Goal: Task Accomplishment & Management: Manage account settings

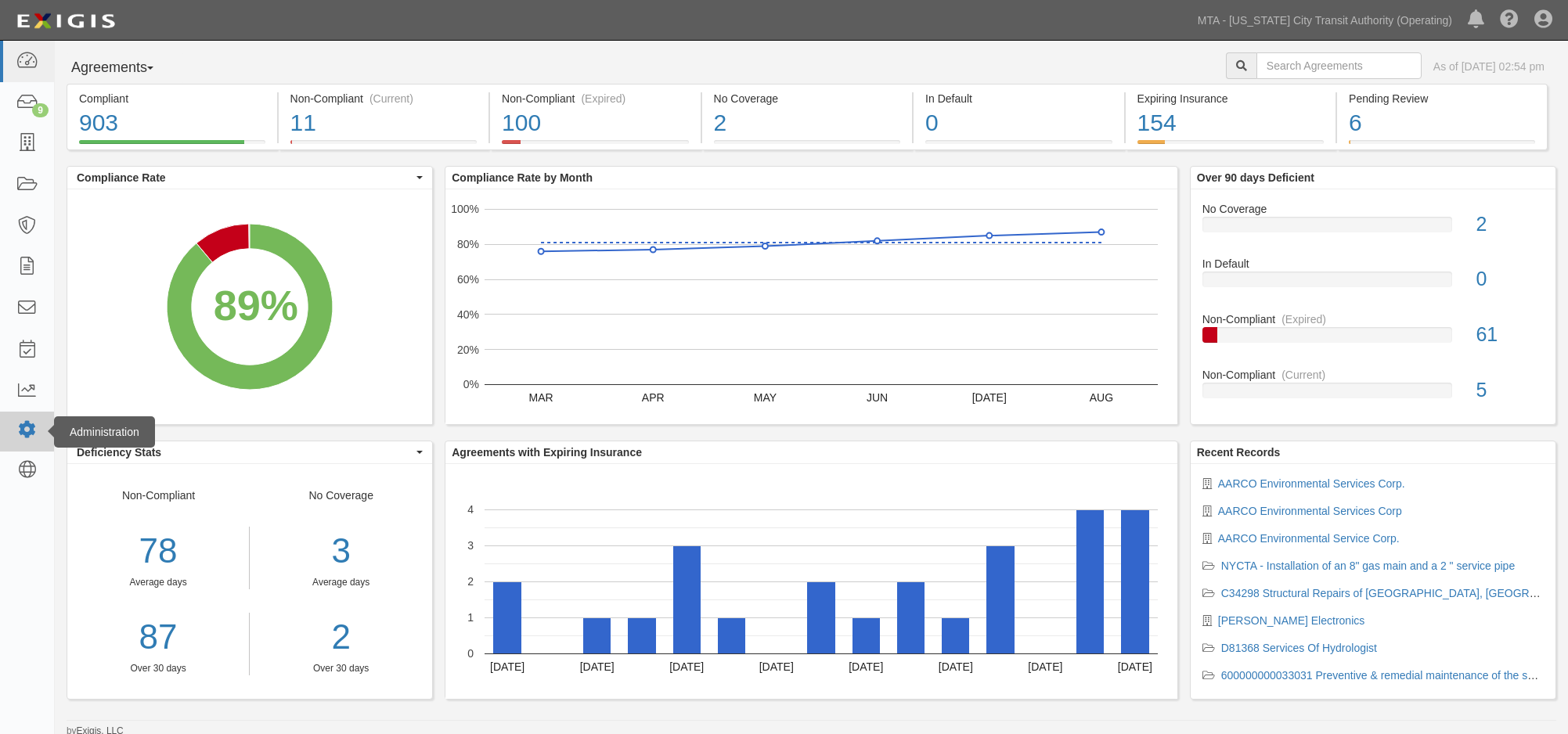
click at [23, 436] on icon at bounding box center [27, 430] width 22 height 13
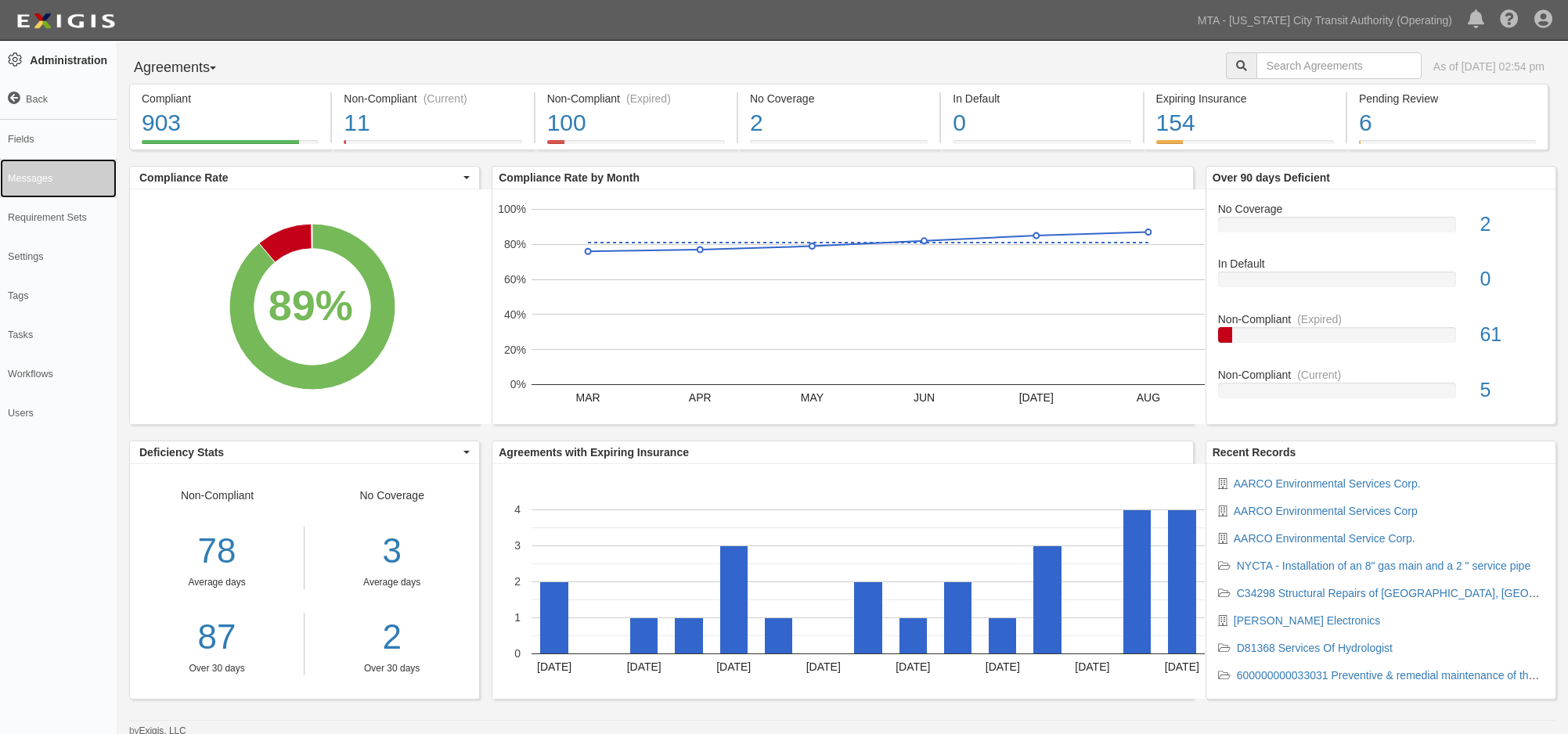
click at [44, 185] on link "Messages" at bounding box center [58, 178] width 117 height 40
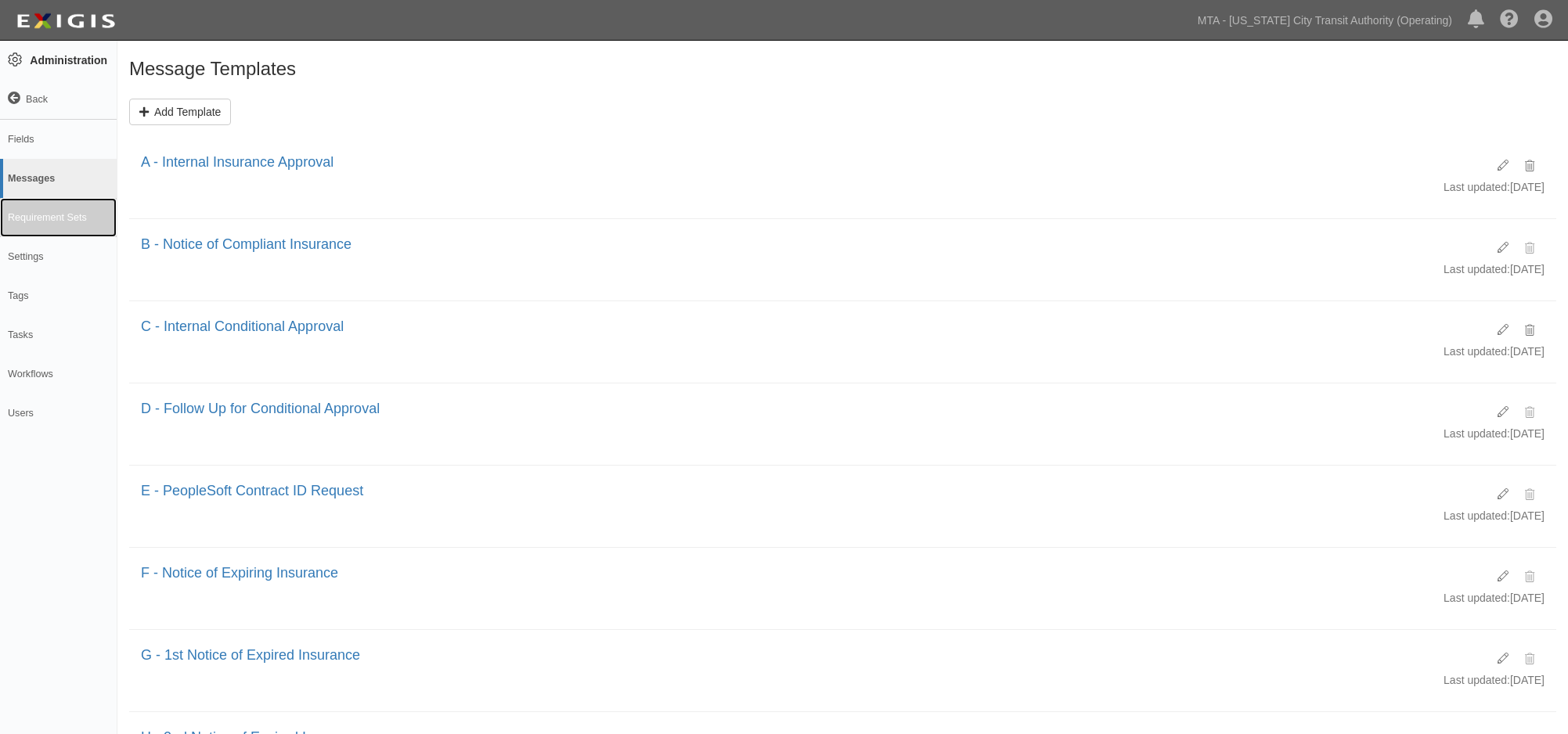
click at [50, 224] on link "Requirement Sets" at bounding box center [58, 217] width 117 height 40
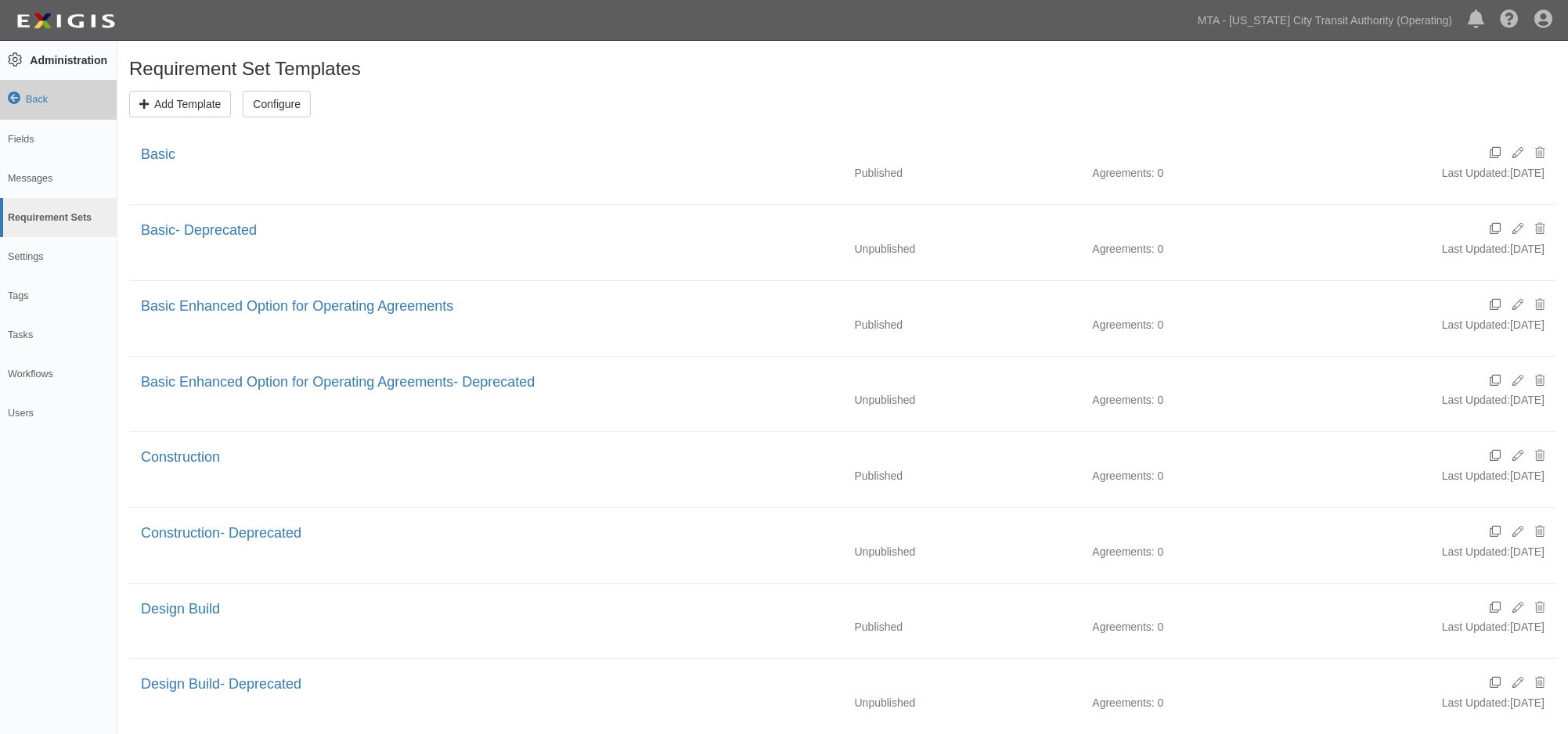
click at [40, 99] on link "Back" at bounding box center [58, 99] width 117 height 40
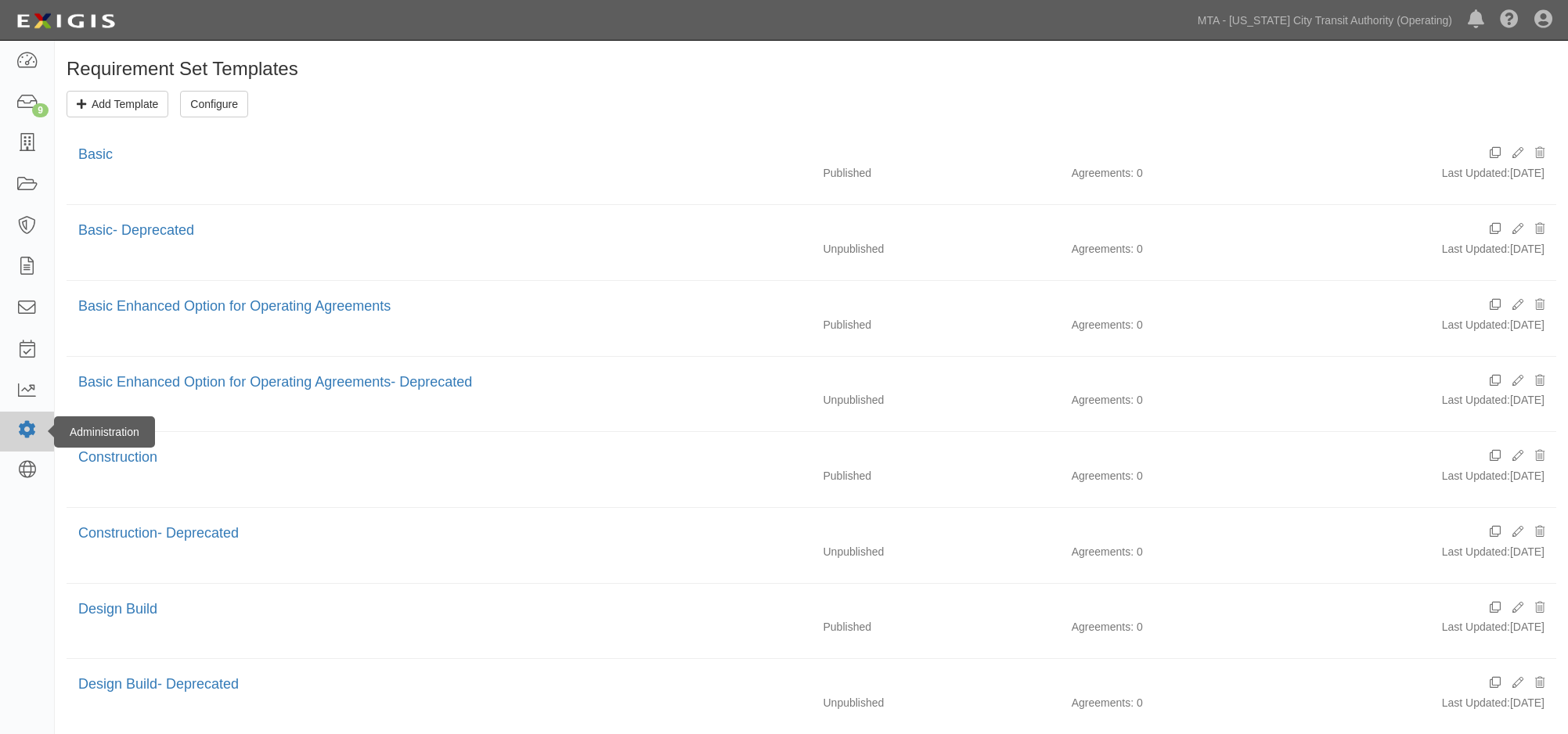
click at [24, 424] on icon at bounding box center [27, 430] width 22 height 13
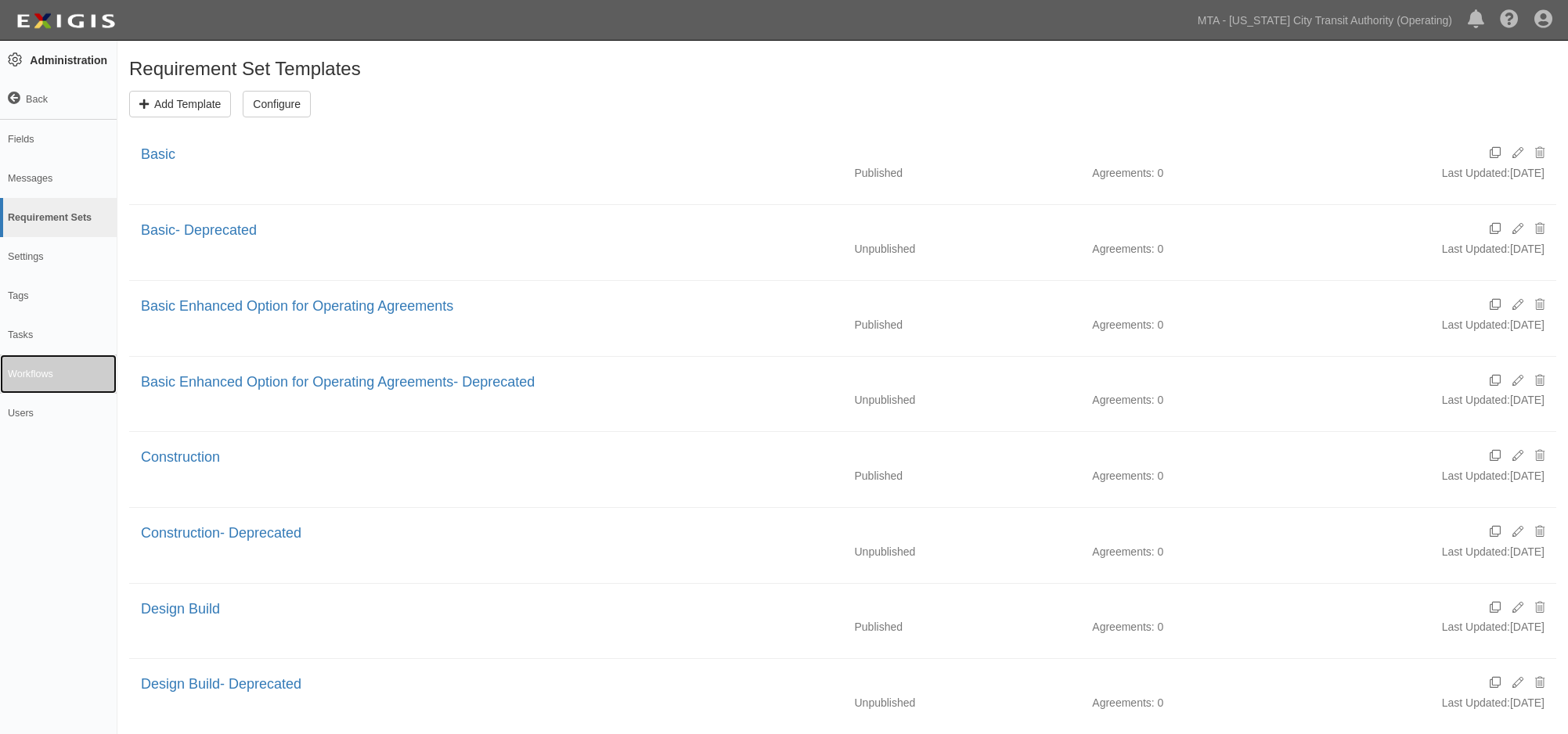
click at [34, 378] on link "Workflows" at bounding box center [58, 374] width 117 height 40
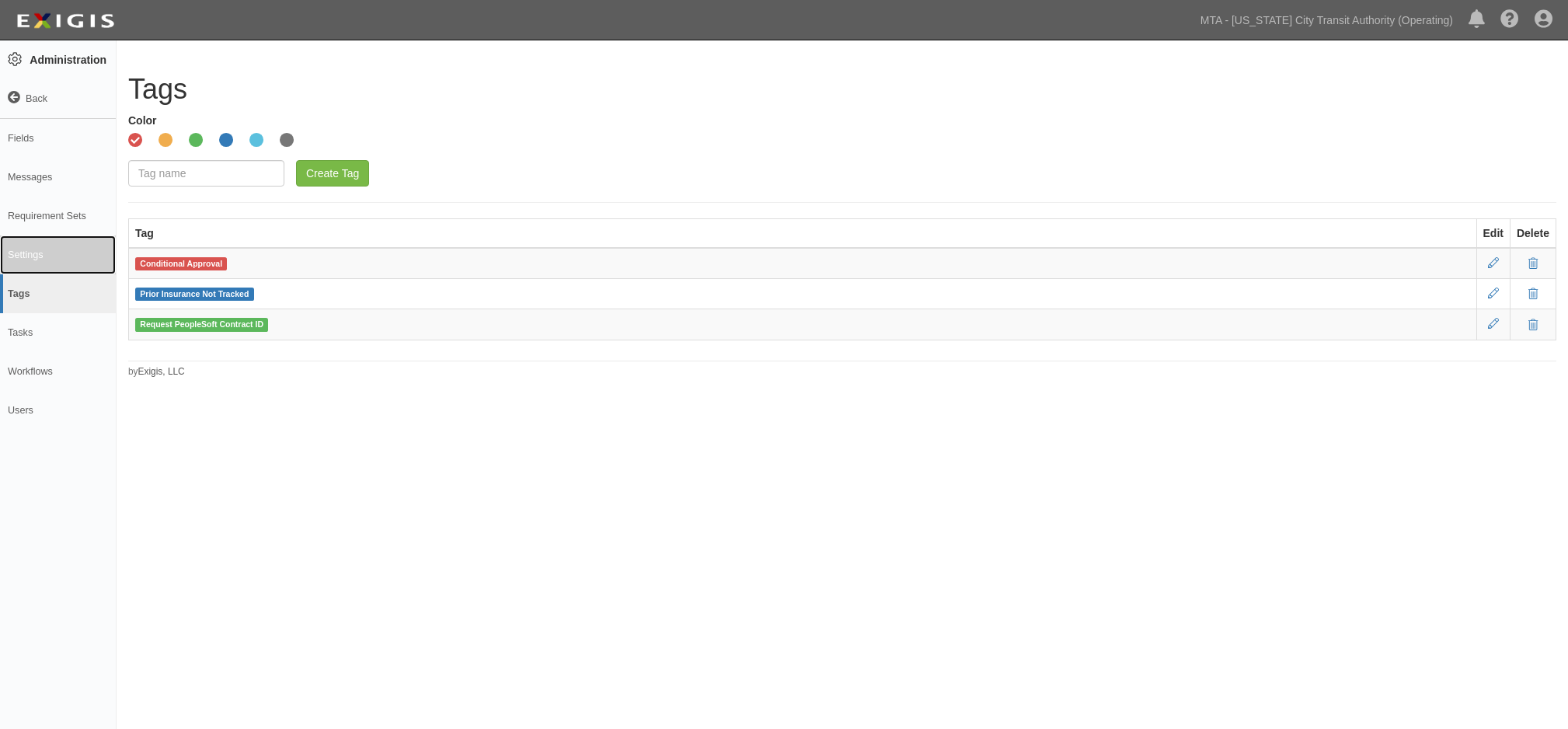
click at [39, 259] on link "Settings" at bounding box center [58, 255] width 116 height 39
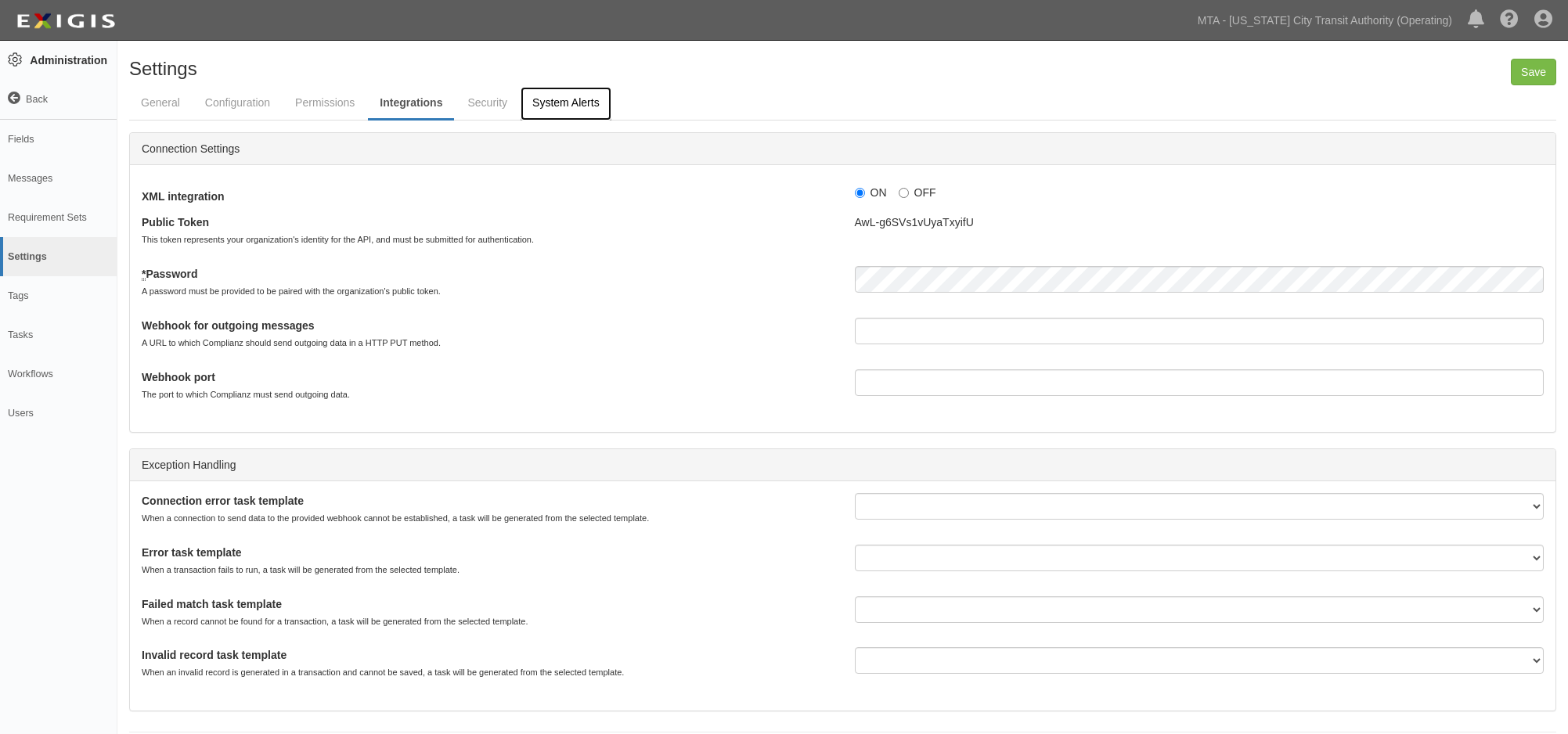
click at [579, 105] on link "System Alerts" at bounding box center [566, 103] width 91 height 34
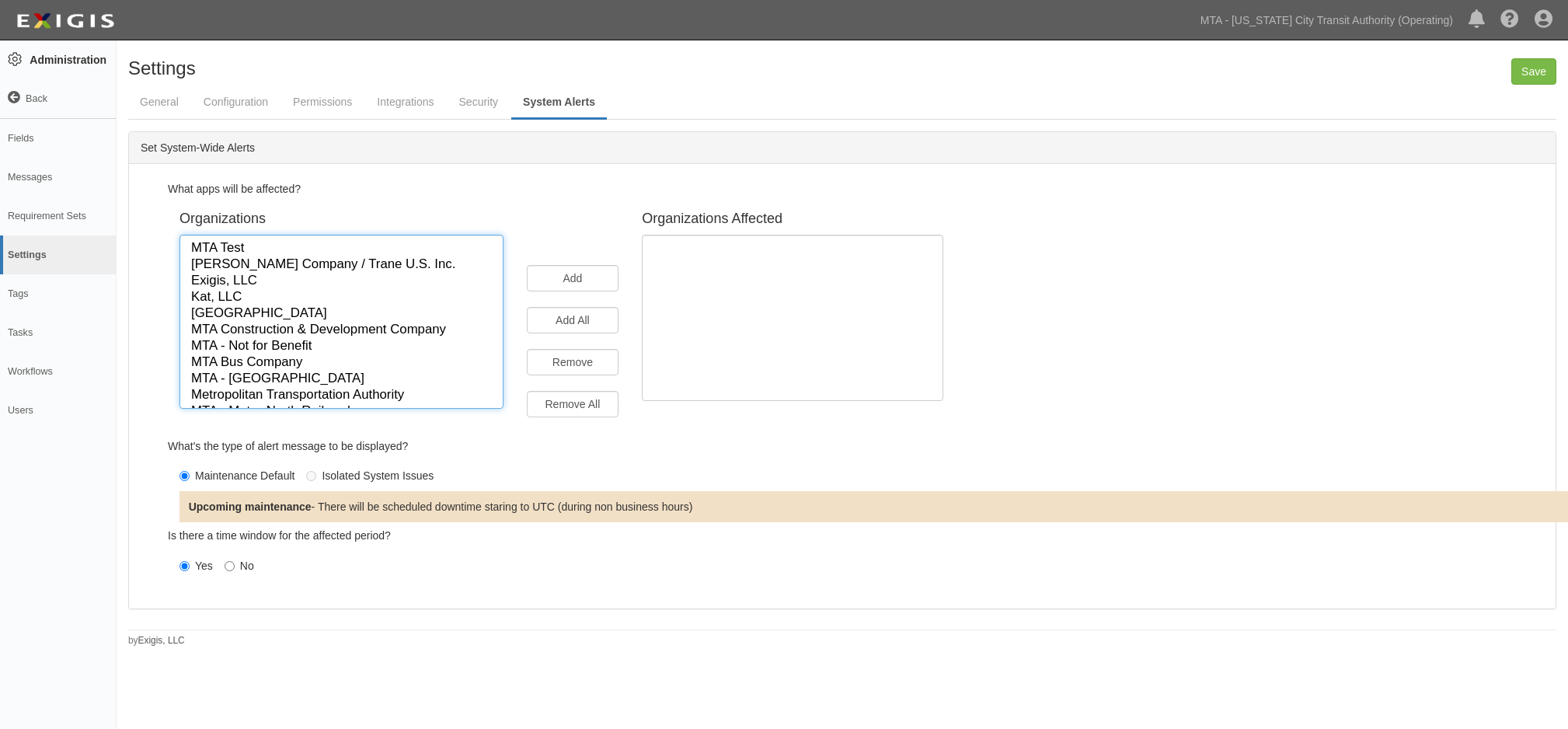
click at [264, 332] on option "MTA Construction & Development Company" at bounding box center [341, 330] width 304 height 17
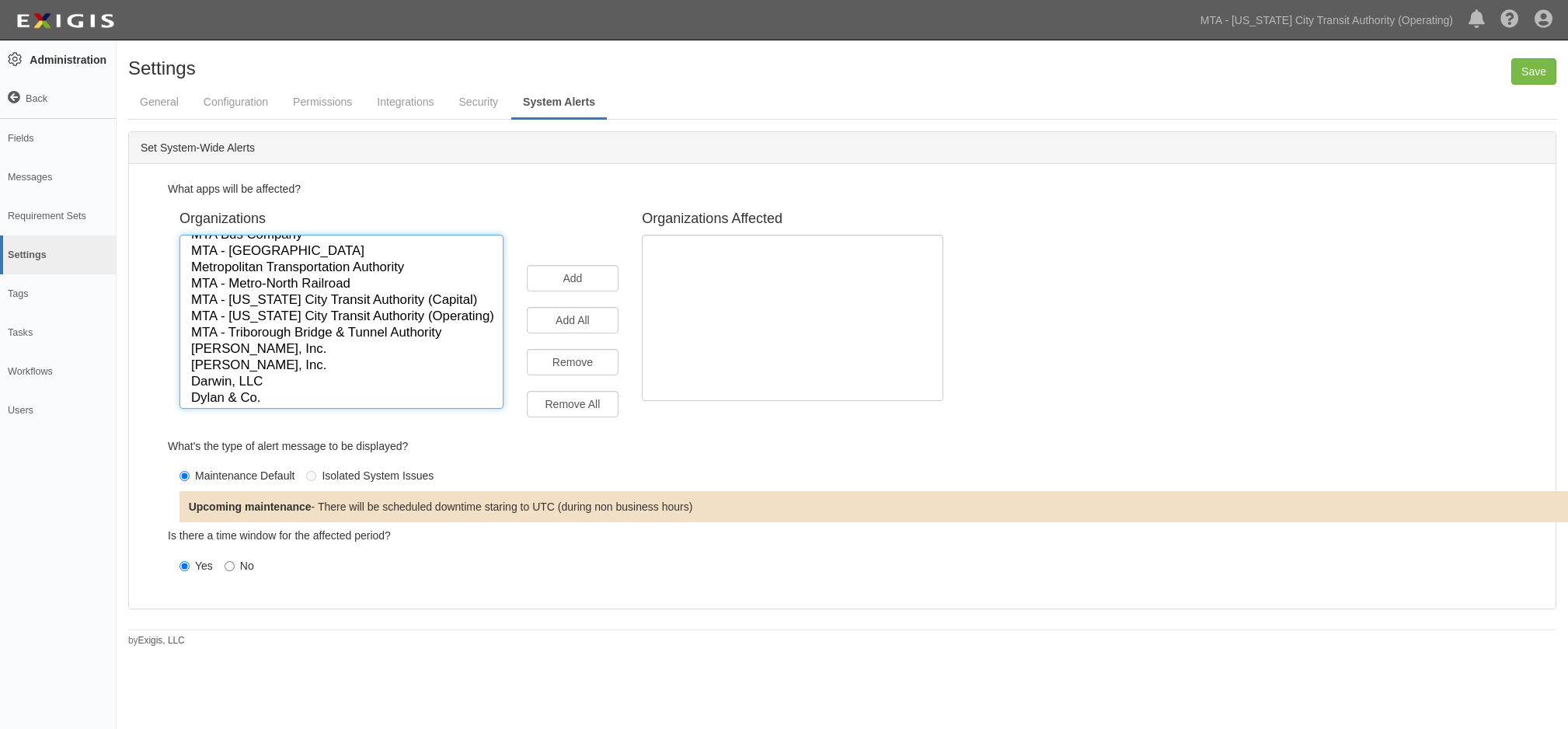
scroll to position [130, 0]
select select "190"
click at [274, 331] on option "MTA - Triborough Bridge & Tunnel Authority" at bounding box center [341, 330] width 304 height 17
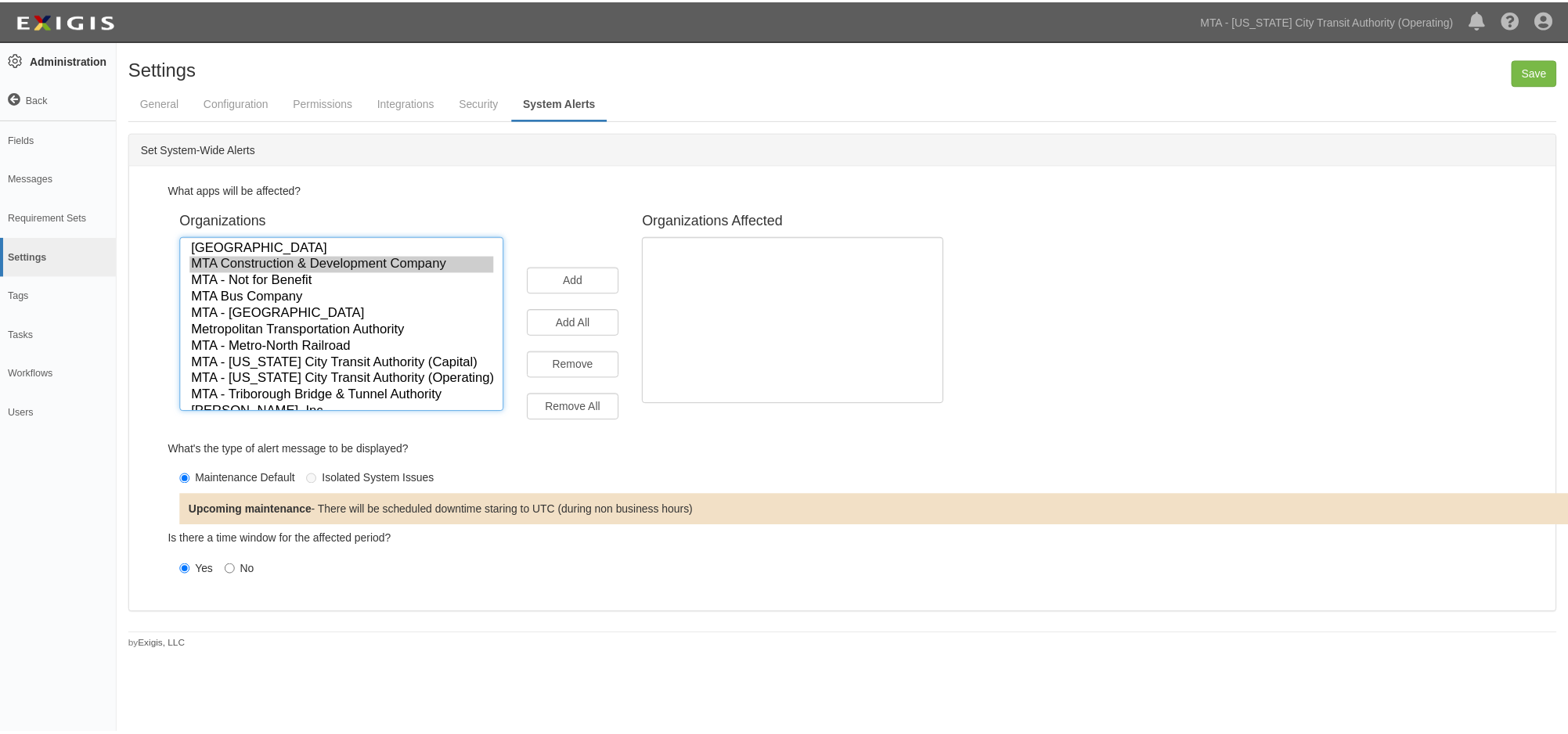
scroll to position [65, 0]
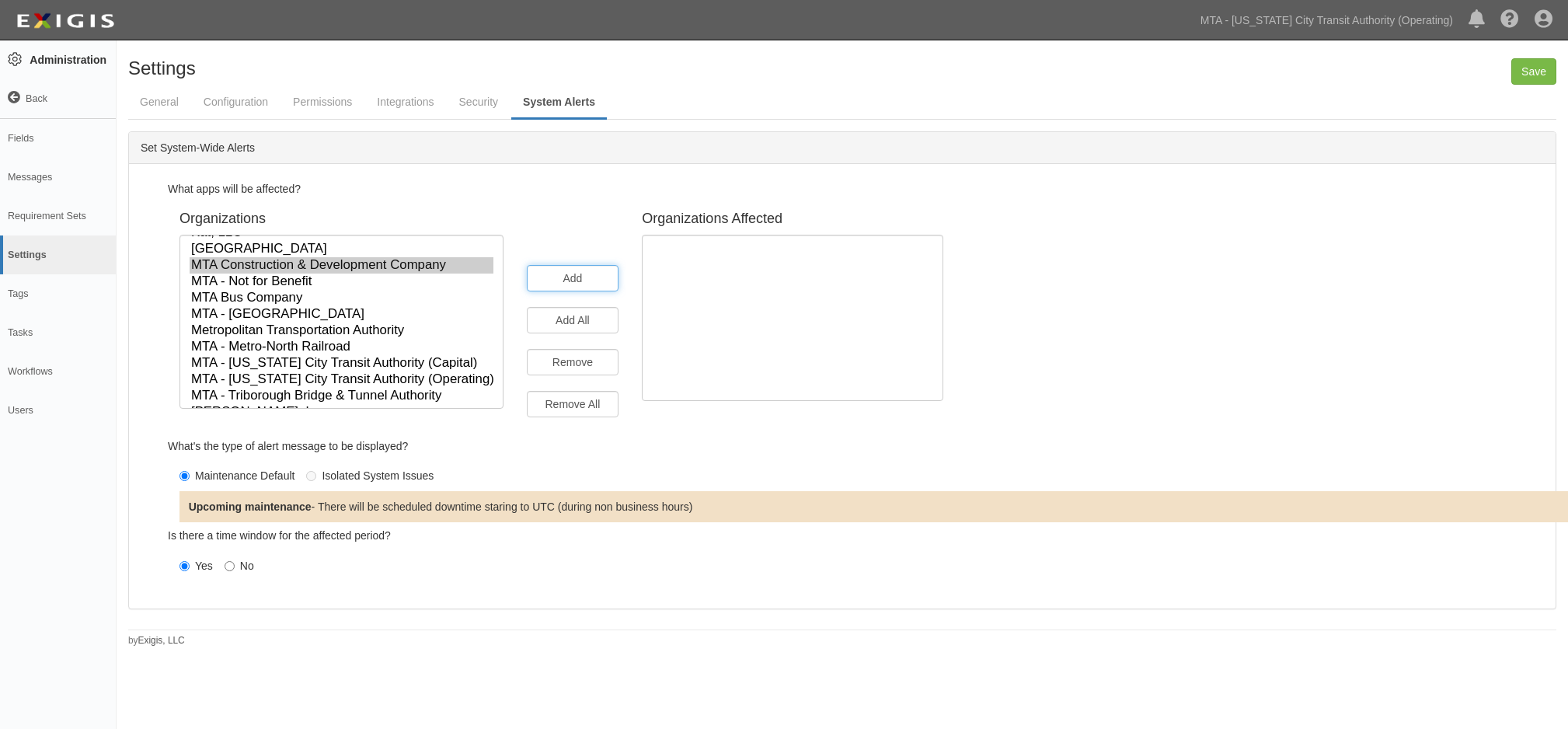
click at [585, 276] on input "Add" at bounding box center [573, 278] width 93 height 27
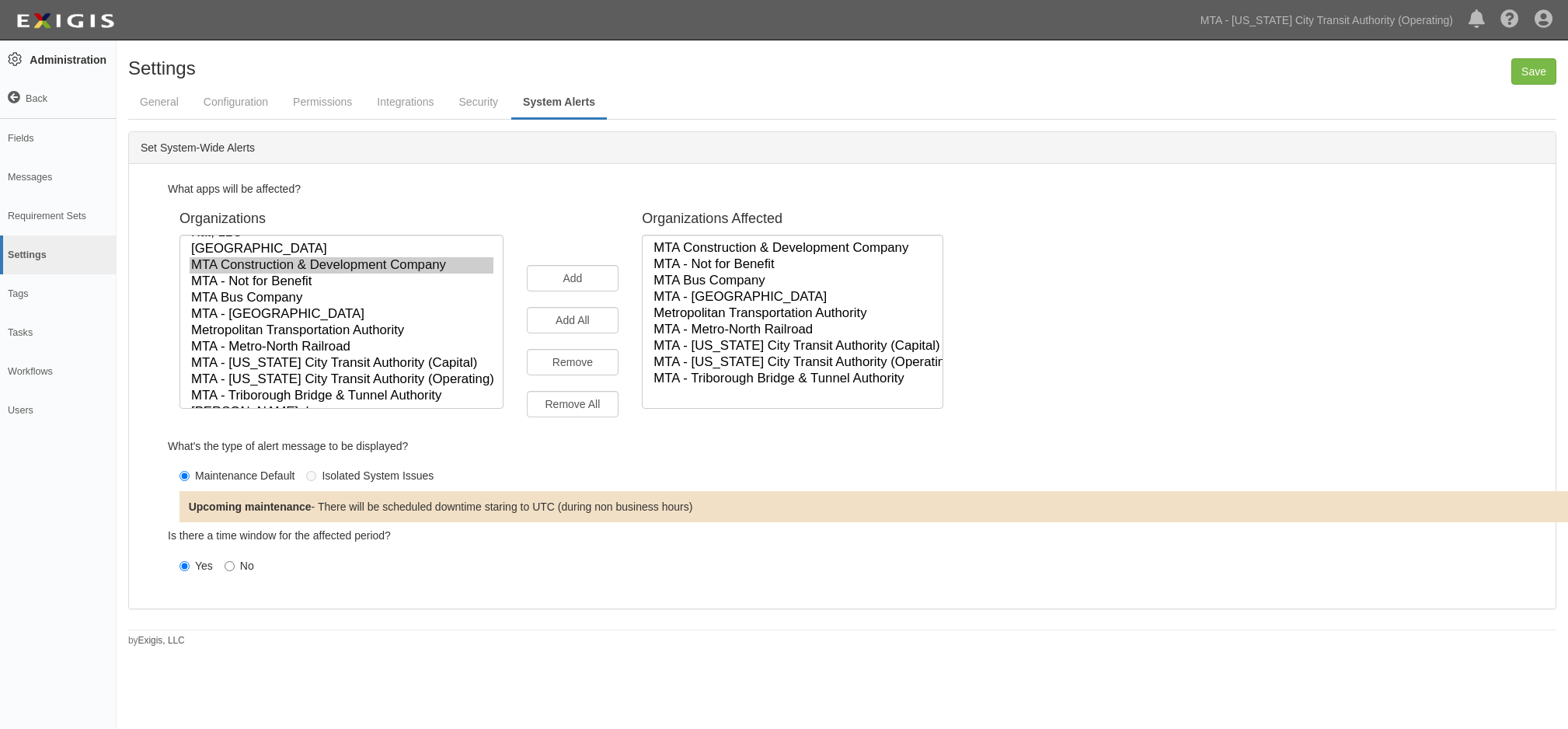
click at [321, 478] on div "Isolated System Issues" at bounding box center [377, 475] width 112 height 16
click at [185, 567] on input "Yes" at bounding box center [185, 566] width 10 height 10
radio input "true"
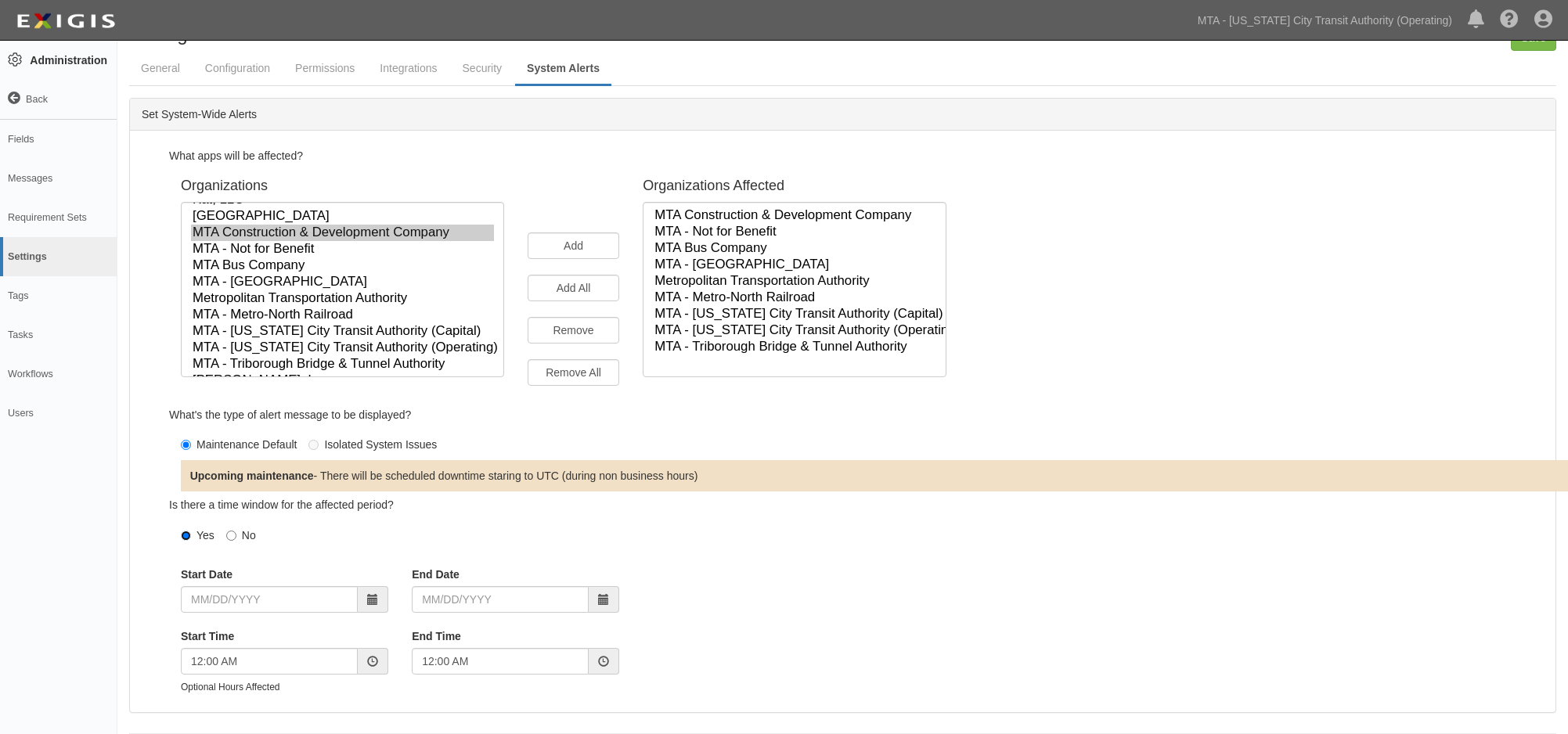
scroll to position [51, 0]
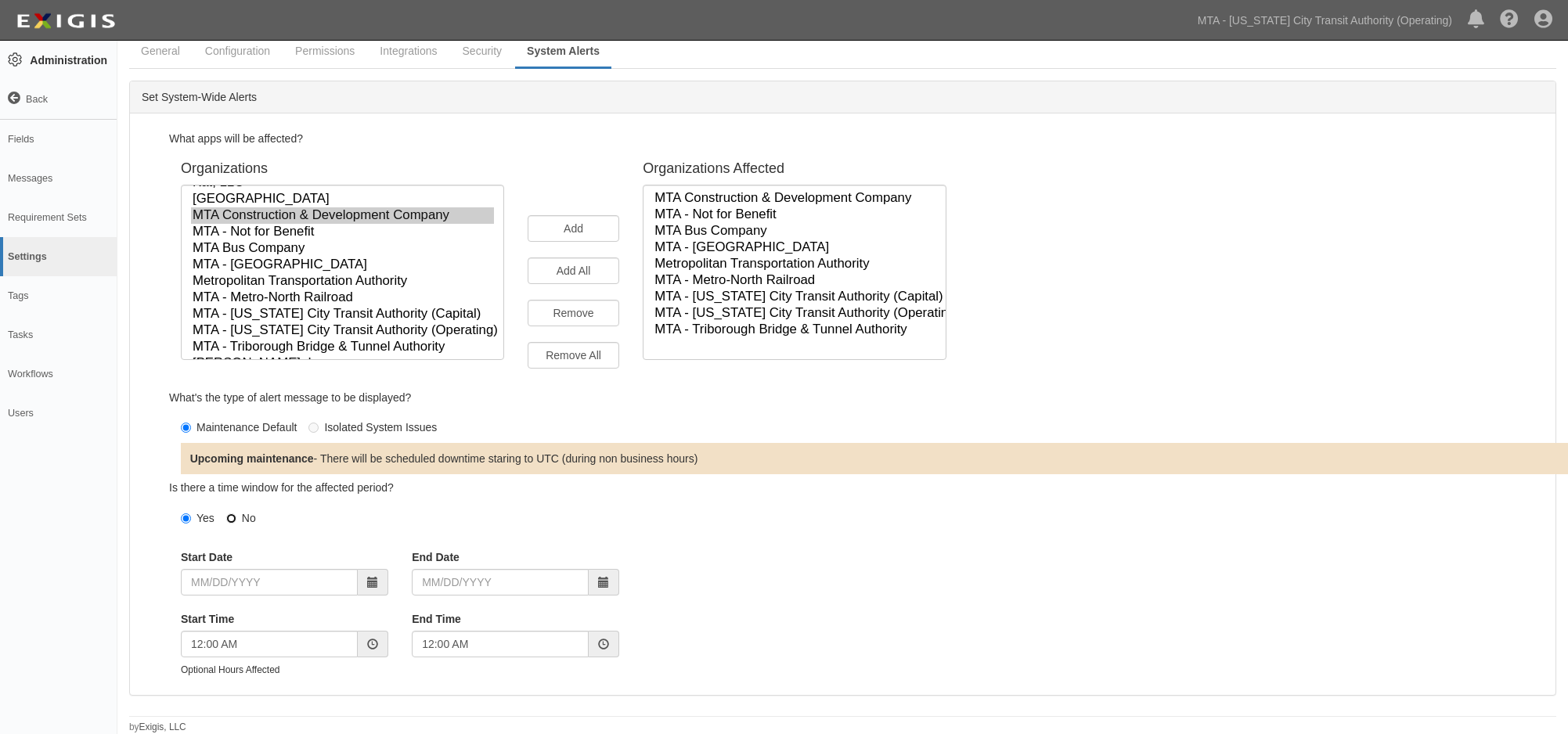
click at [229, 516] on input "No" at bounding box center [231, 519] width 10 height 10
radio input "true"
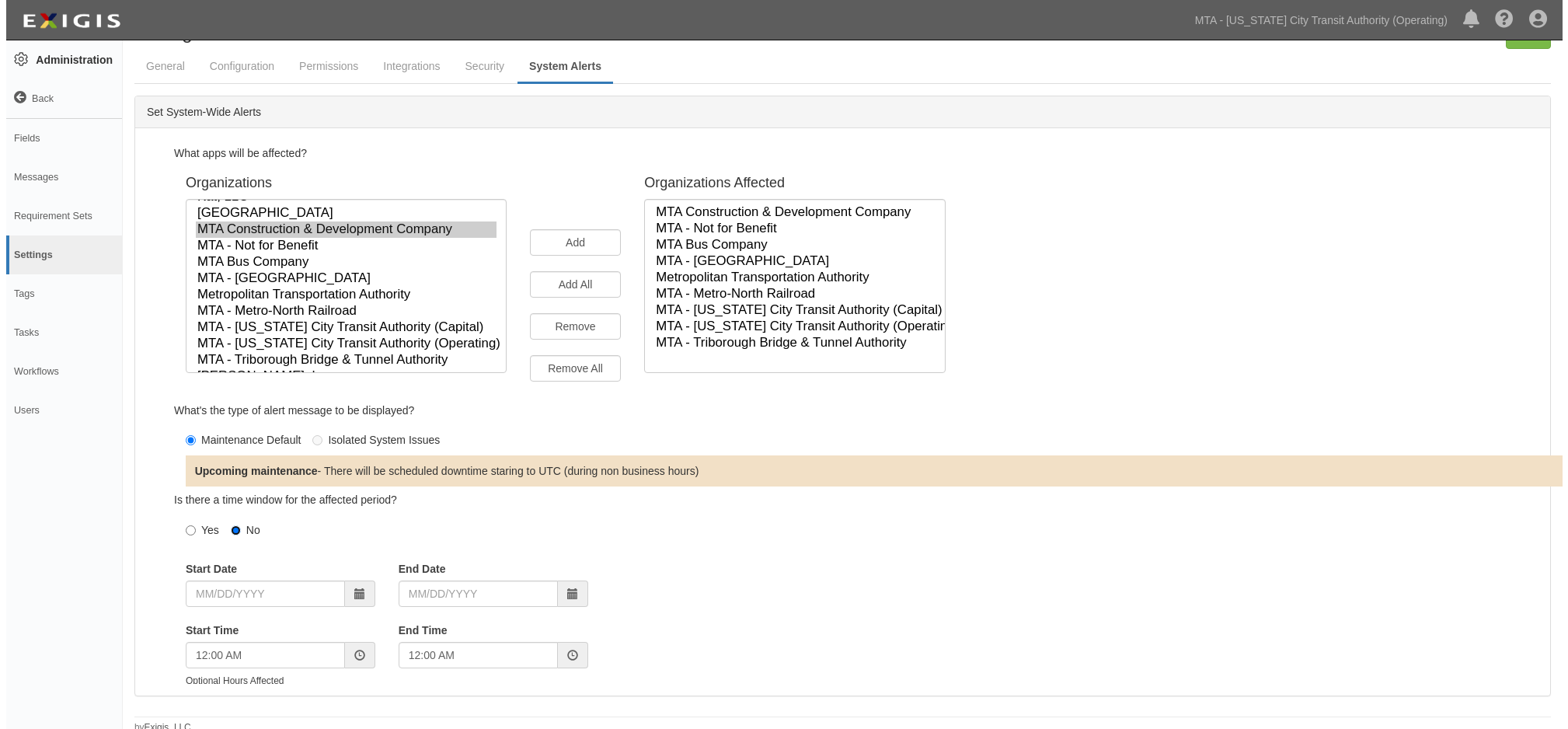
scroll to position [0, 0]
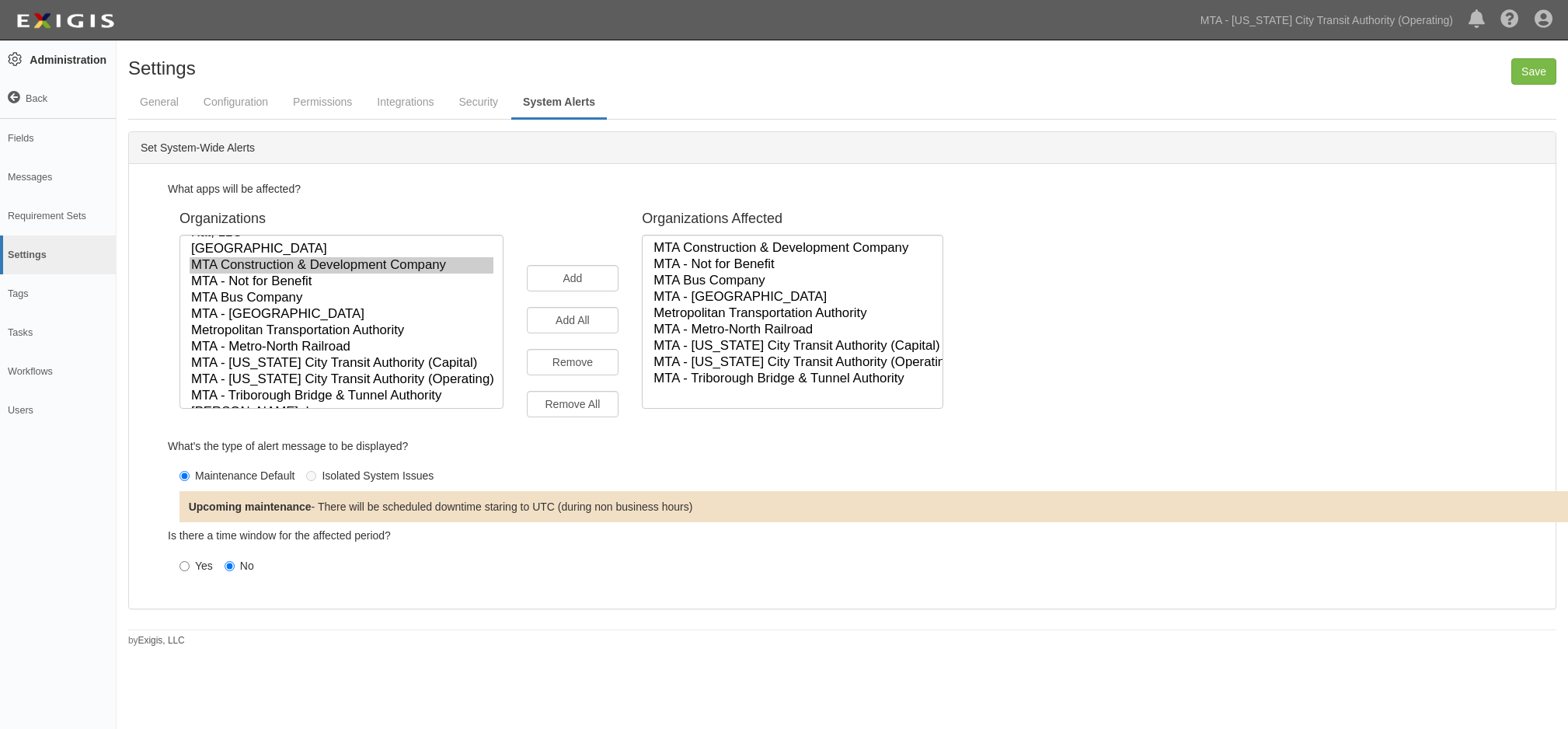
click at [232, 473] on div "Maintenance Default" at bounding box center [245, 475] width 99 height 16
click at [190, 473] on input "Maintenance Default" at bounding box center [185, 476] width 10 height 10
drag, startPoint x: 222, startPoint y: 478, endPoint x: 222, endPoint y: 508, distance: 30.0
click at [222, 478] on div "Maintenance Default" at bounding box center [245, 475] width 99 height 16
click at [190, 478] on input "Maintenance Default" at bounding box center [185, 476] width 10 height 10
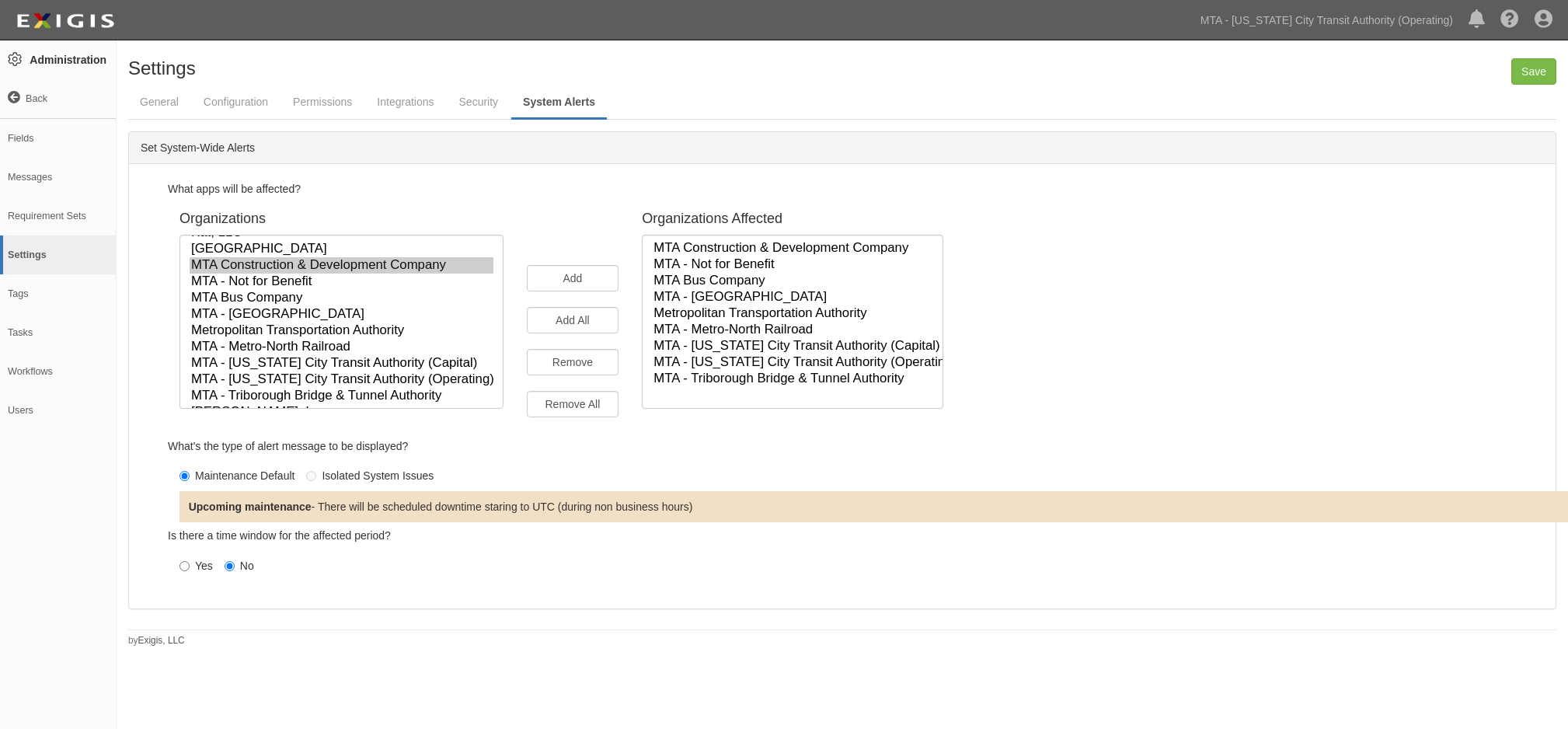
click at [222, 508] on b "Upcoming maintenance" at bounding box center [250, 506] width 123 height 13
click at [327, 509] on div "Upcoming maintenance - There will be scheduled downtime staring to UTC (during …" at bounding box center [989, 506] width 1619 height 31
click at [493, 583] on div "What apps will be affected? Organizations MTA Test Ingersoll Rand Company / Tra…" at bounding box center [862, 386] width 1364 height 421
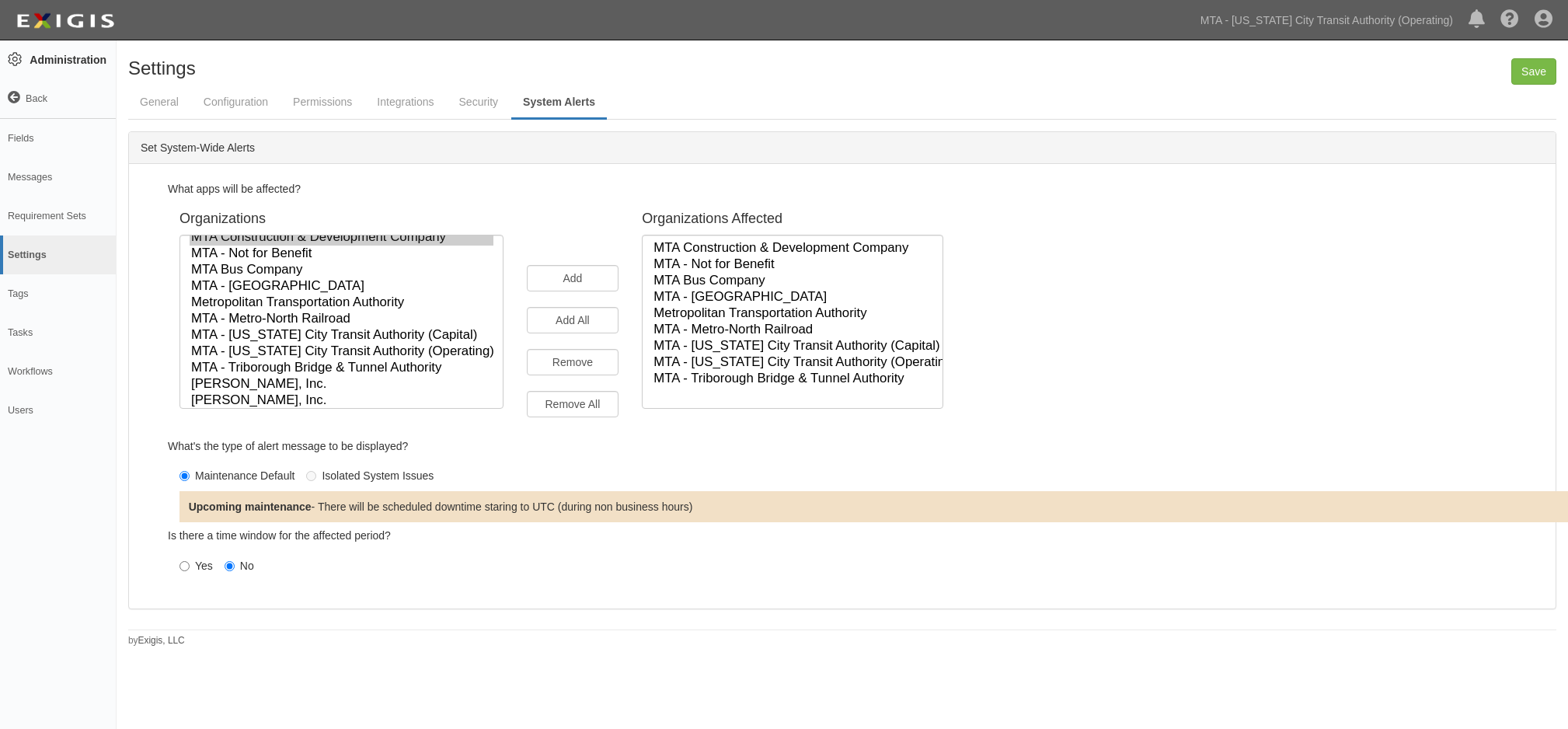
scroll to position [89, 0]
click at [1528, 66] on input "Save" at bounding box center [1534, 72] width 45 height 27
select select "190"
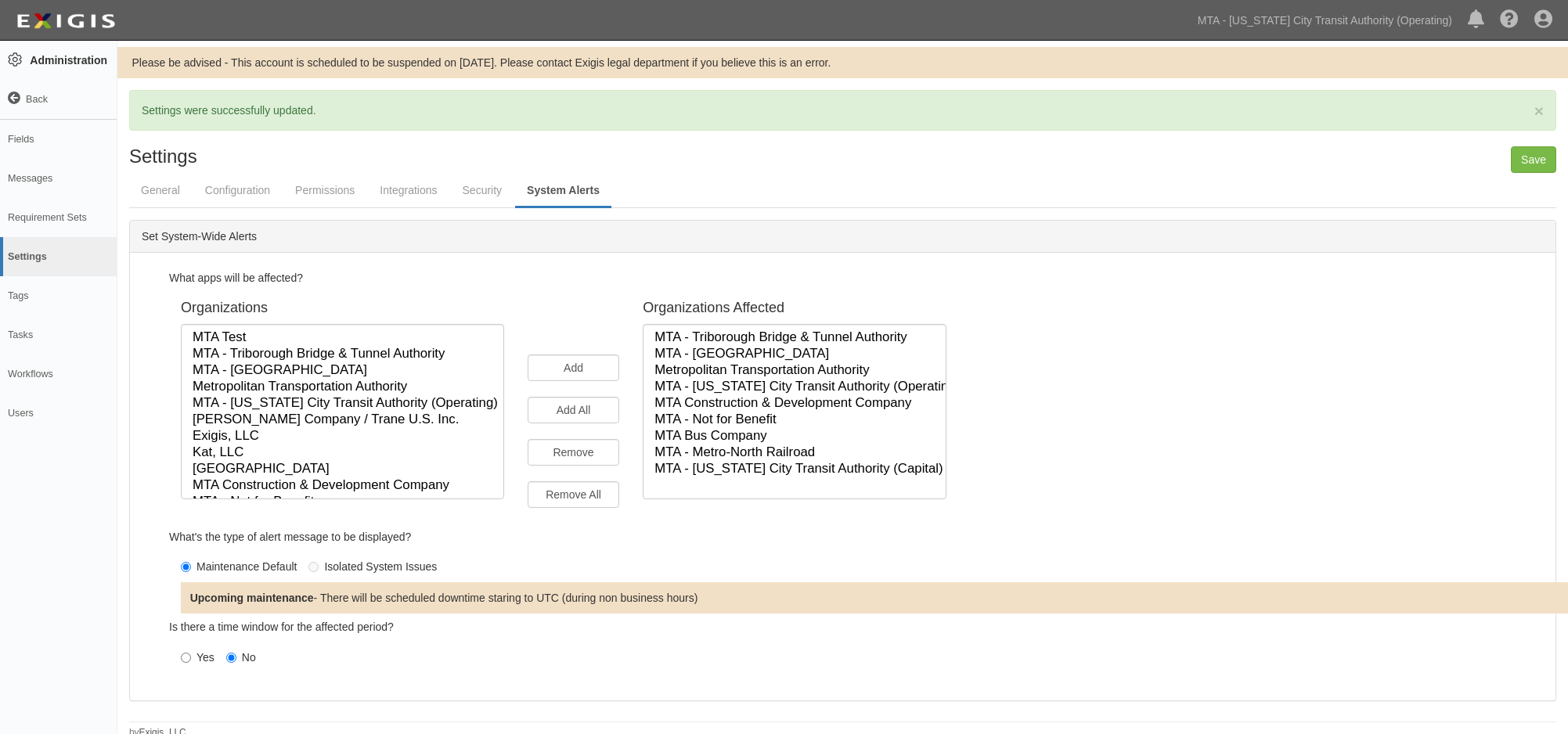
select select
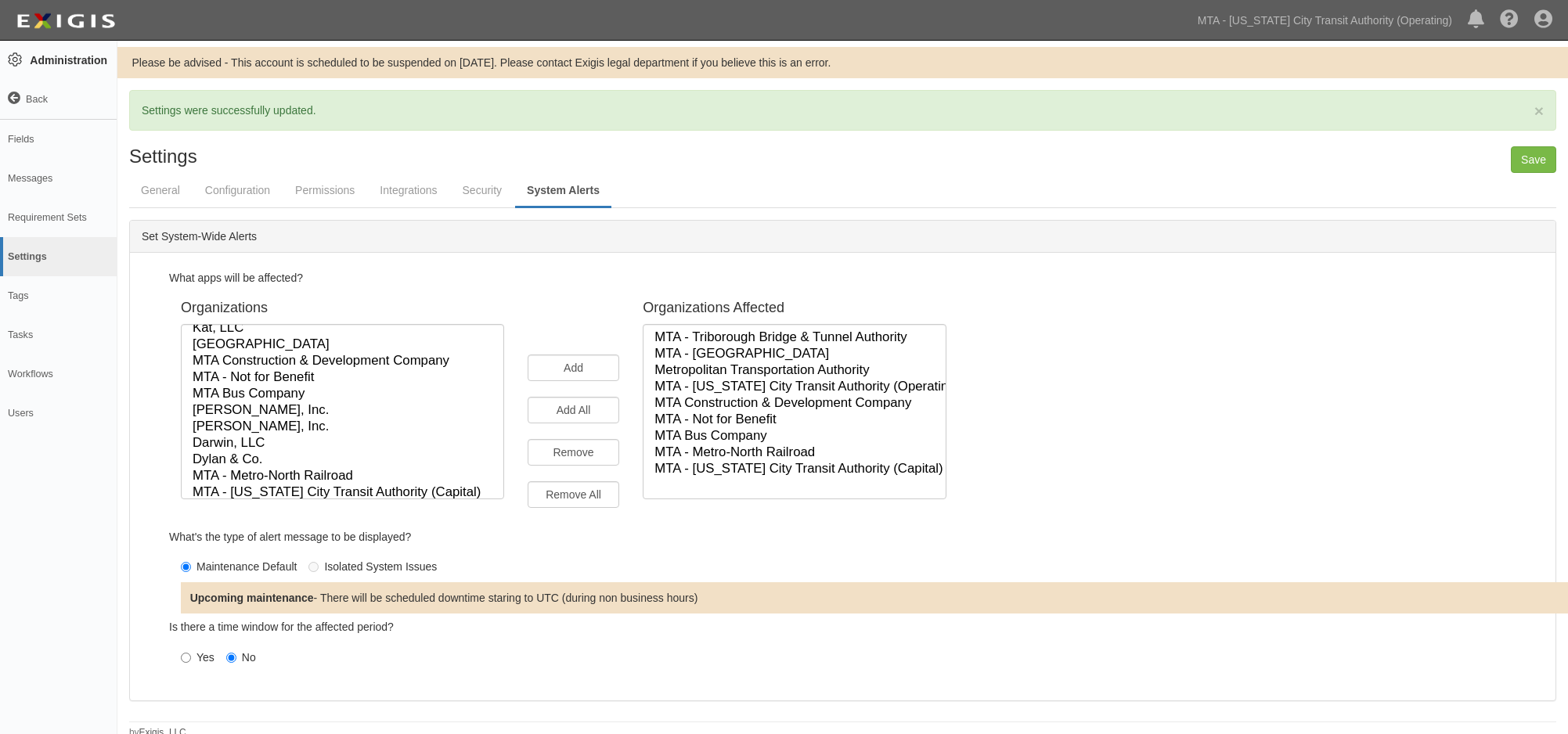
scroll to position [131, 0]
click at [187, 566] on input "Maintenance Default" at bounding box center [186, 567] width 10 height 10
click at [184, 658] on input "Yes" at bounding box center [186, 657] width 10 height 10
radio input "true"
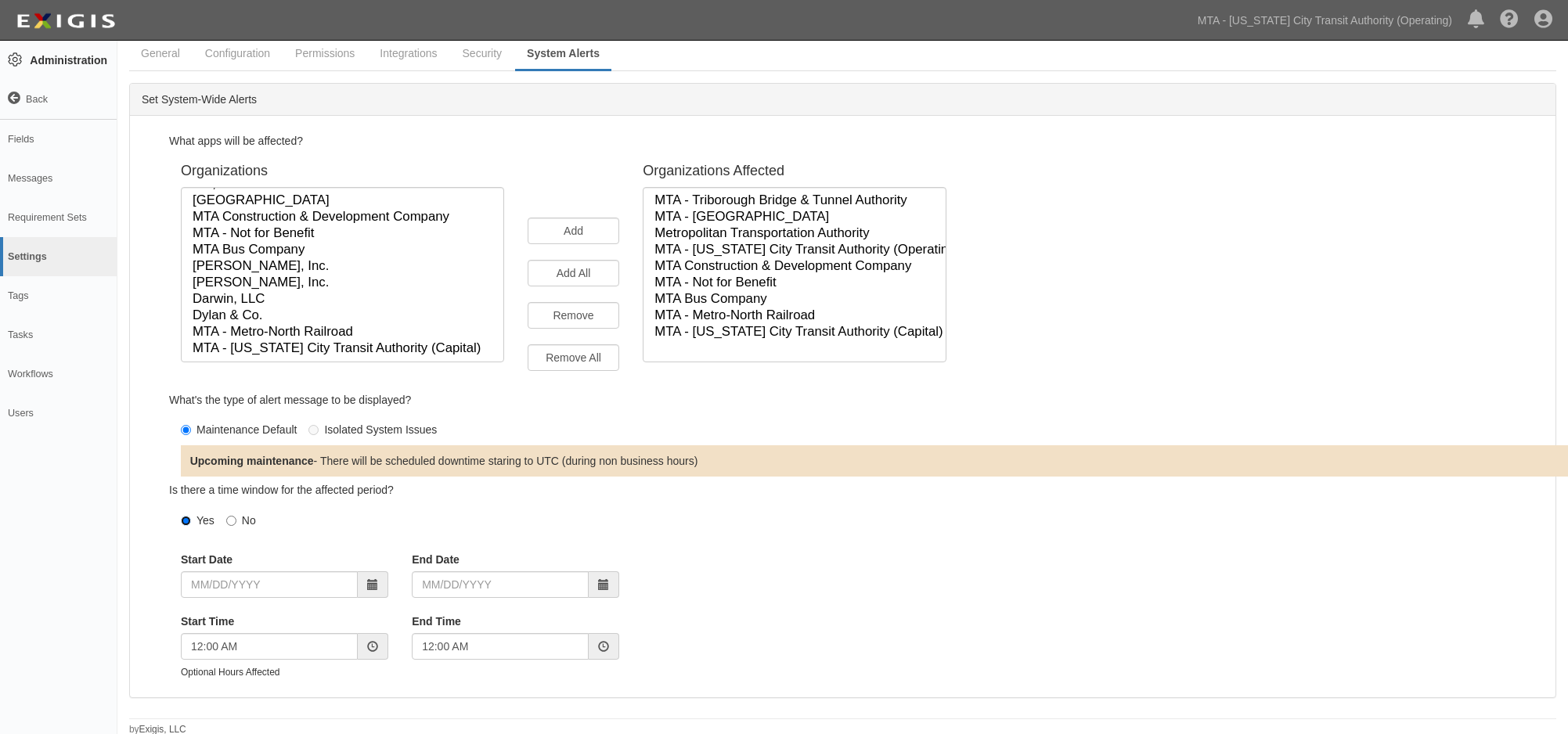
scroll to position [140, 0]
click at [229, 518] on input "No" at bounding box center [231, 519] width 10 height 10
radio input "true"
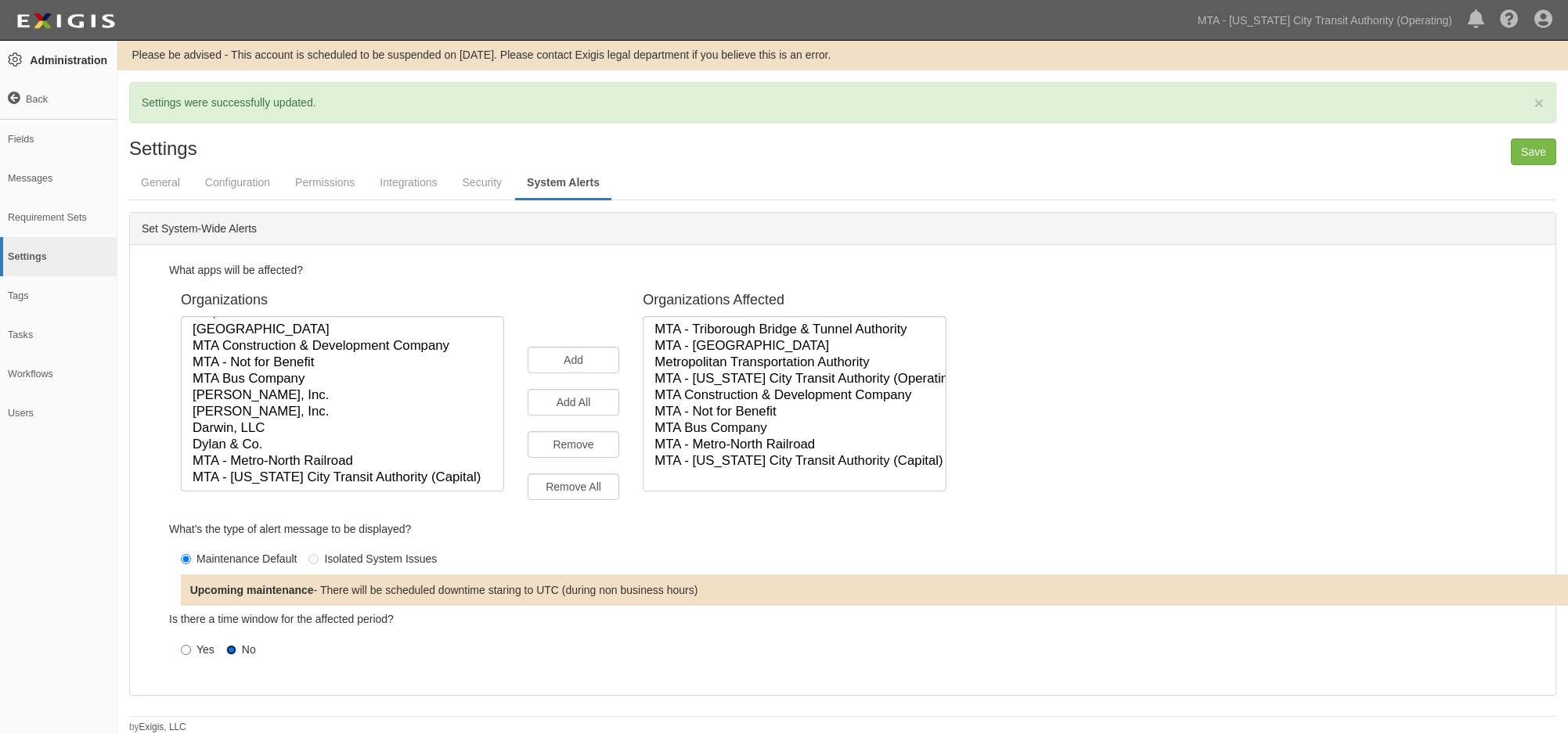
scroll to position [6, 0]
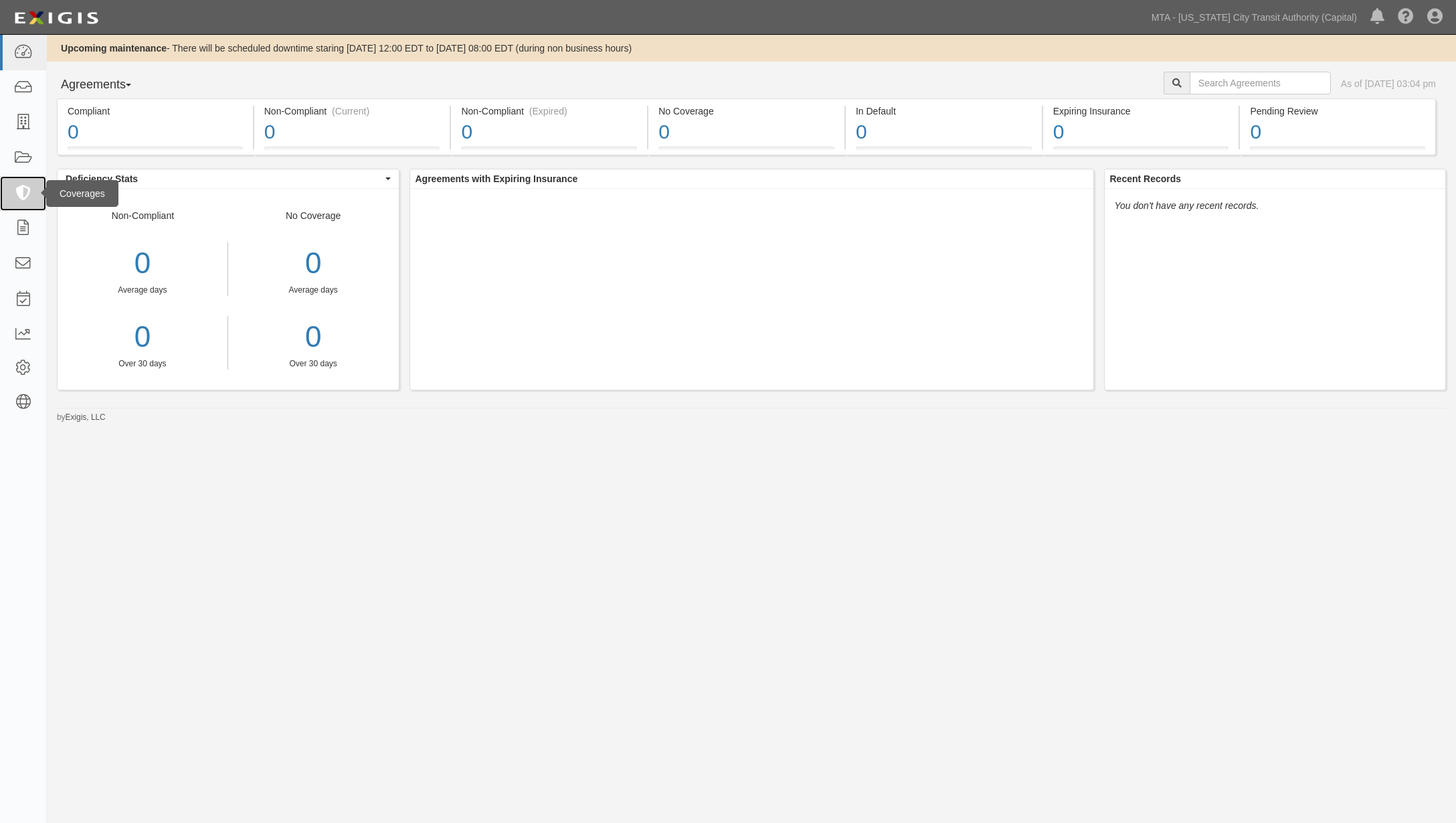
click at [24, 199] on icon at bounding box center [23, 194] width 19 height 15
